Goal: Task Accomplishment & Management: Use online tool/utility

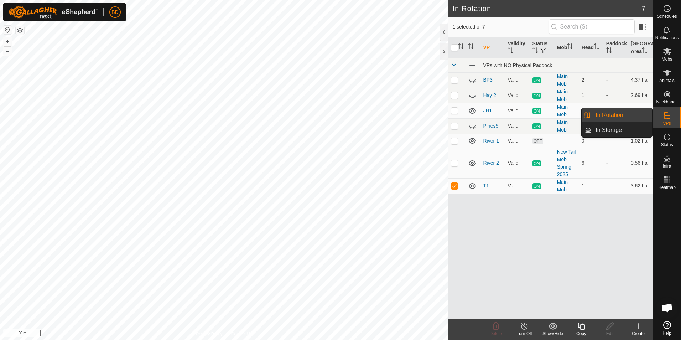
click at [628, 117] on link "In Rotation" at bounding box center [622, 115] width 61 height 14
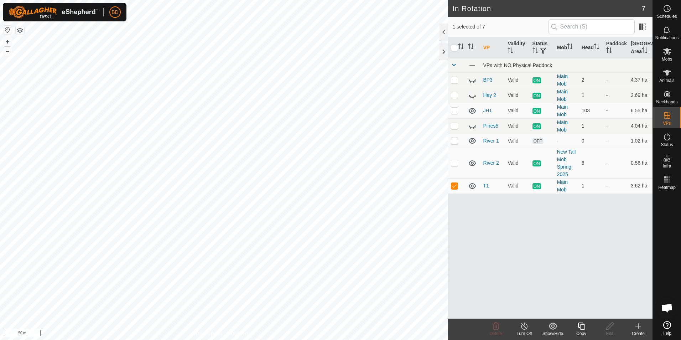
click at [525, 328] on icon at bounding box center [524, 326] width 9 height 9
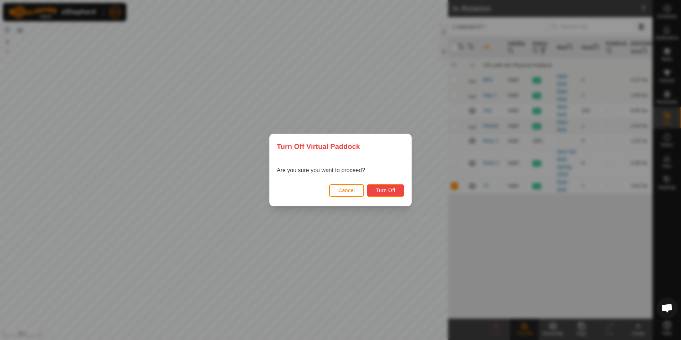
click at [395, 192] on span "Turn Off" at bounding box center [386, 190] width 20 height 6
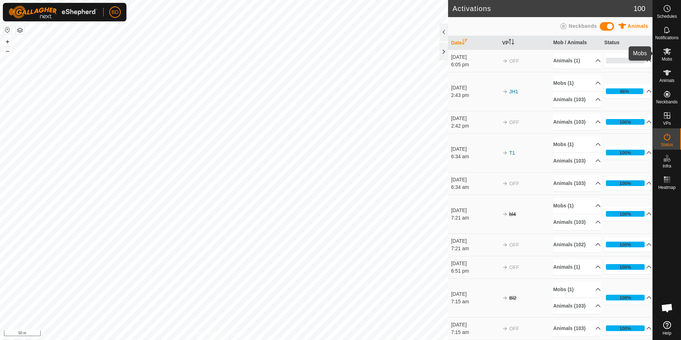
click at [669, 56] on es-mob-svg-icon at bounding box center [667, 51] width 13 height 11
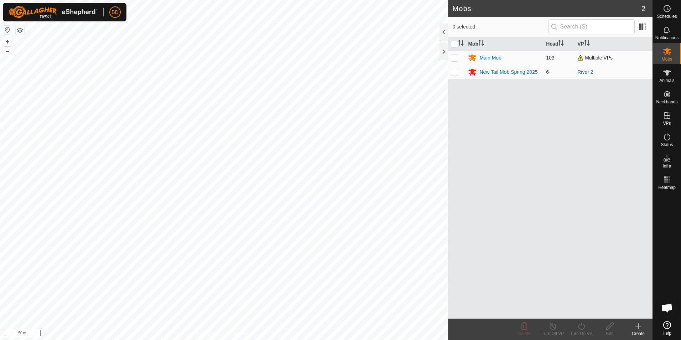
click at [455, 59] on p-checkbox at bounding box center [454, 58] width 7 height 6
checkbox input "true"
click at [584, 329] on icon at bounding box center [581, 326] width 6 height 7
click at [585, 310] on link "Now" at bounding box center [603, 310] width 71 height 14
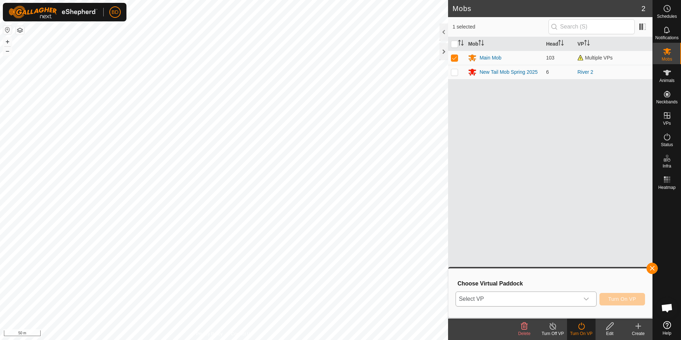
click at [589, 299] on icon "dropdown trigger" at bounding box center [587, 299] width 6 height 6
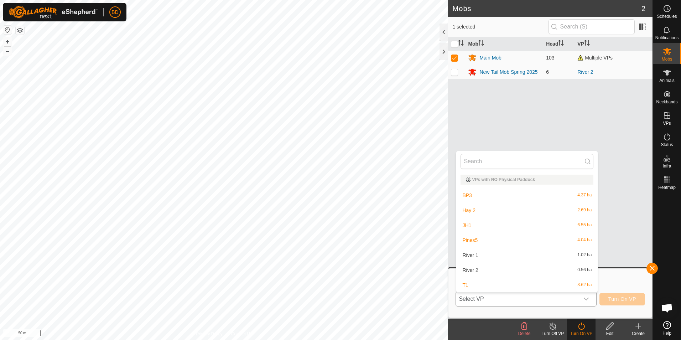
click at [507, 224] on li "JH1 6.55 ha" at bounding box center [527, 225] width 141 height 14
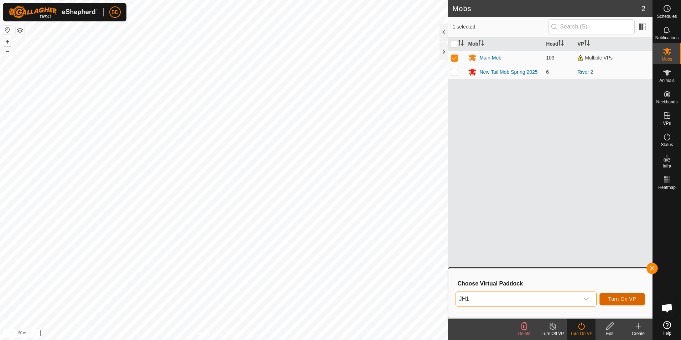
click at [629, 298] on span "Turn On VP" at bounding box center [623, 299] width 28 height 6
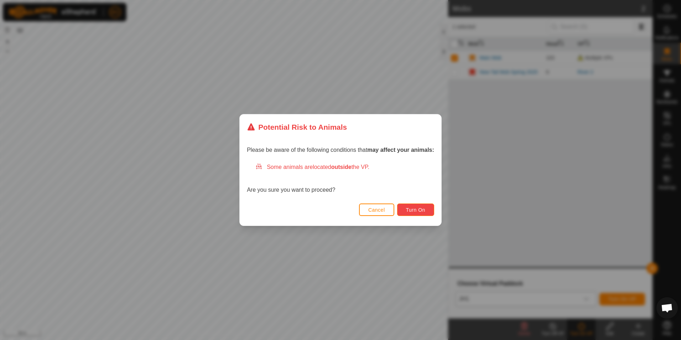
click at [424, 208] on span "Turn On" at bounding box center [415, 210] width 19 height 6
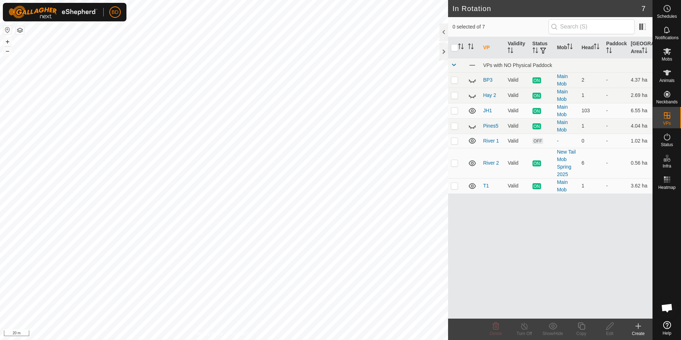
checkbox input "true"
click at [583, 330] on icon at bounding box center [581, 326] width 7 height 7
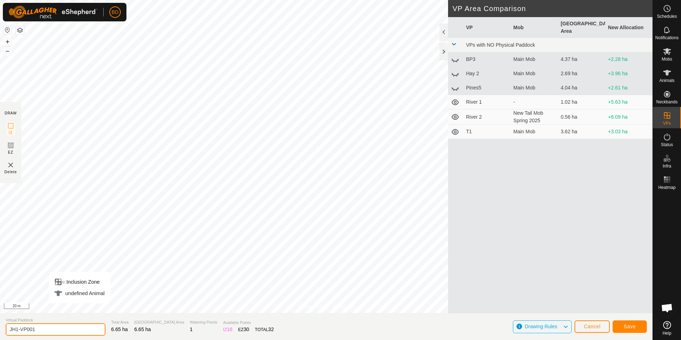
drag, startPoint x: 40, startPoint y: 329, endPoint x: 16, endPoint y: 328, distance: 23.9
click at [16, 328] on input "JH1-VP001" at bounding box center [56, 329] width 100 height 12
type input "JH2"
click at [634, 324] on span "Save" at bounding box center [630, 327] width 12 height 6
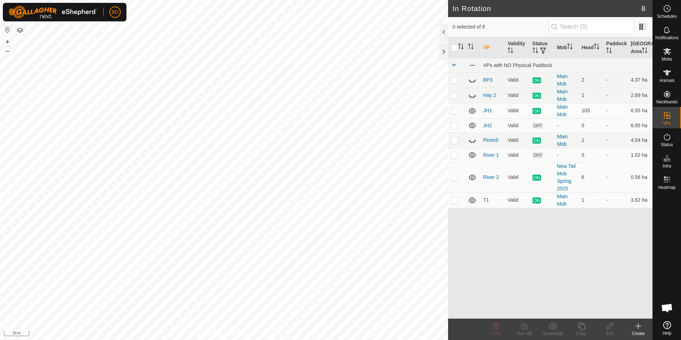
checkbox input "true"
click at [529, 330] on icon at bounding box center [524, 326] width 9 height 9
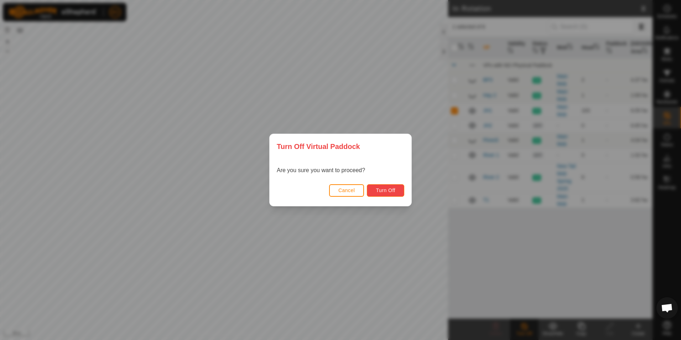
click at [385, 189] on span "Turn Off" at bounding box center [386, 190] width 20 height 6
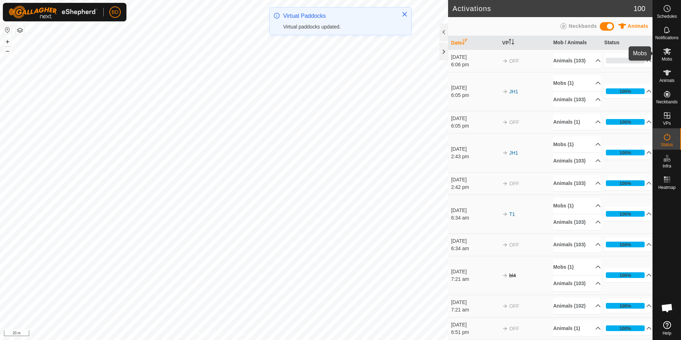
click at [669, 55] on icon at bounding box center [667, 51] width 9 height 9
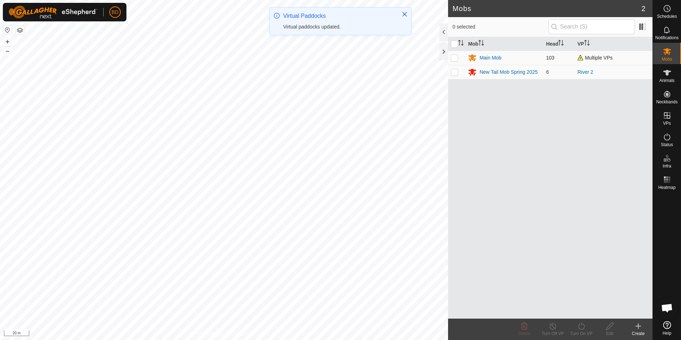
click at [455, 58] on p-checkbox at bounding box center [454, 58] width 7 height 6
checkbox input "true"
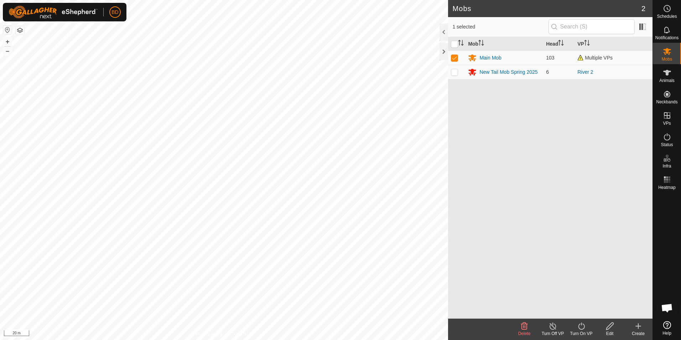
click at [582, 328] on icon at bounding box center [581, 326] width 9 height 9
click at [588, 307] on link "Now" at bounding box center [603, 310] width 71 height 14
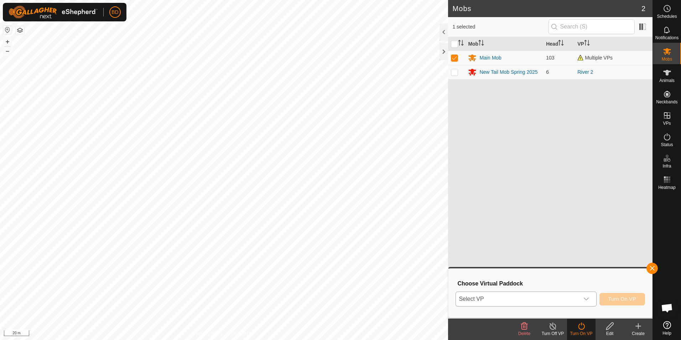
click at [588, 298] on icon "dropdown trigger" at bounding box center [587, 299] width 6 height 6
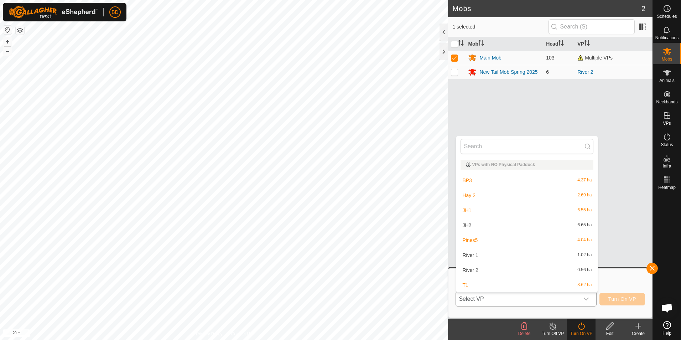
click at [490, 225] on li "JH2 6.65 ha" at bounding box center [527, 225] width 141 height 14
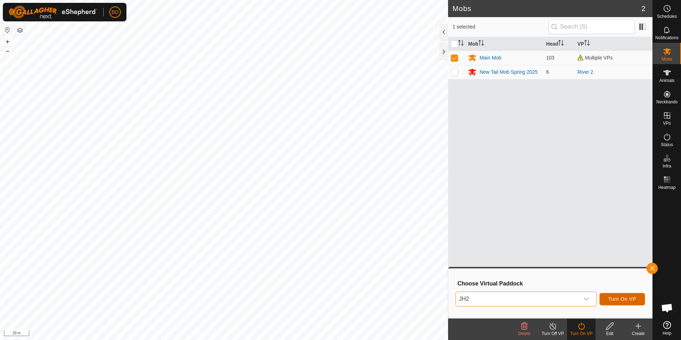
click at [623, 300] on span "Turn On VP" at bounding box center [623, 299] width 28 height 6
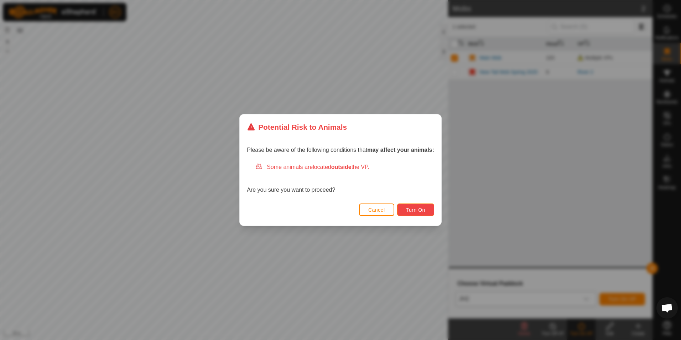
click at [421, 210] on span "Turn On" at bounding box center [415, 210] width 19 height 6
